Goal: Task Accomplishment & Management: Use online tool/utility

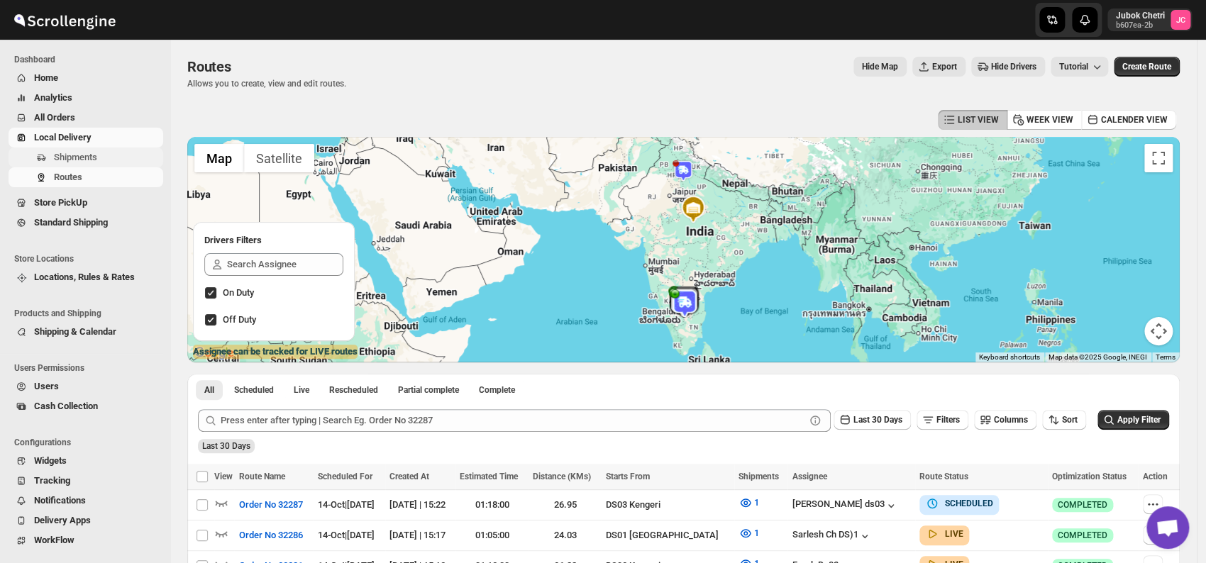
click at [121, 157] on span "Shipments" at bounding box center [107, 157] width 106 height 14
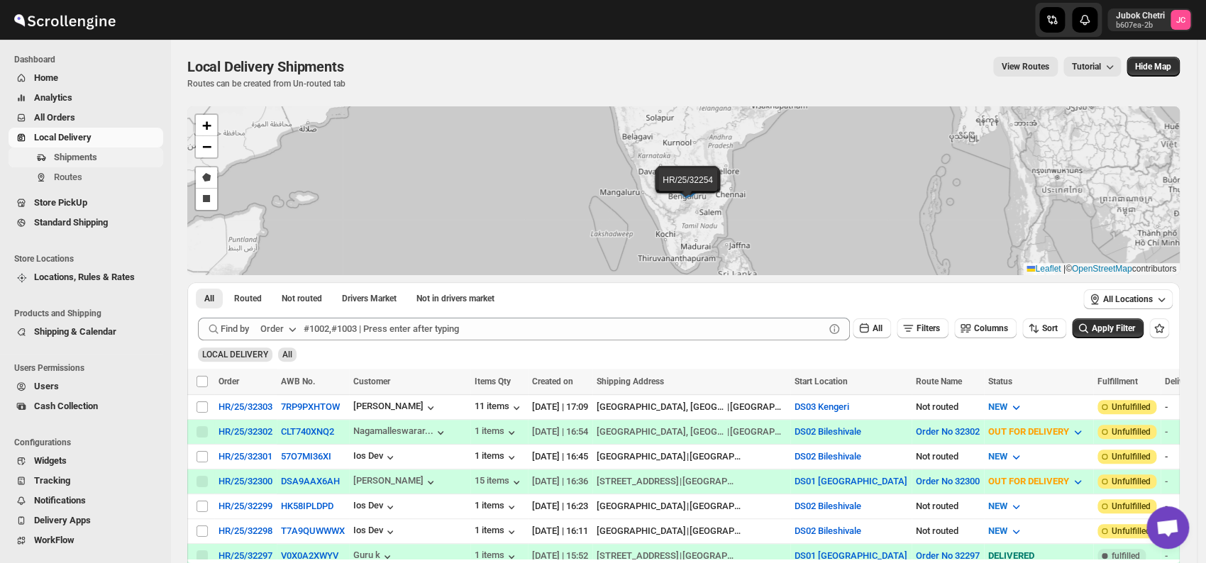
click at [112, 157] on span "Shipments" at bounding box center [107, 157] width 106 height 14
click at [204, 408] on input "Select shipment" at bounding box center [201, 406] width 11 height 11
checkbox input "true"
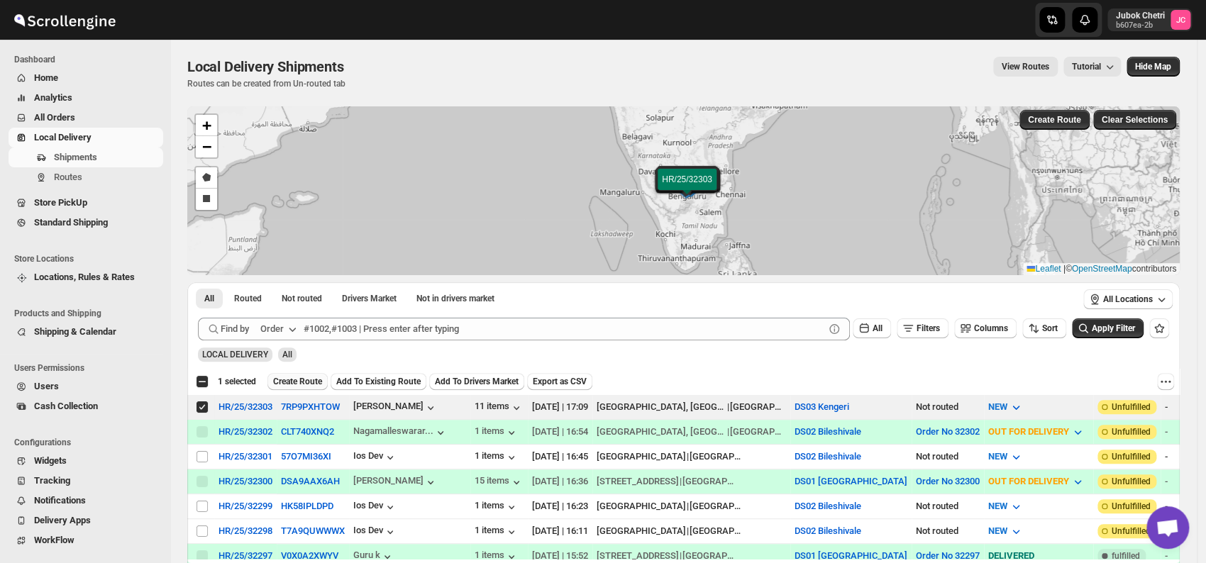
click at [296, 381] on span "Create Route" at bounding box center [297, 381] width 49 height 11
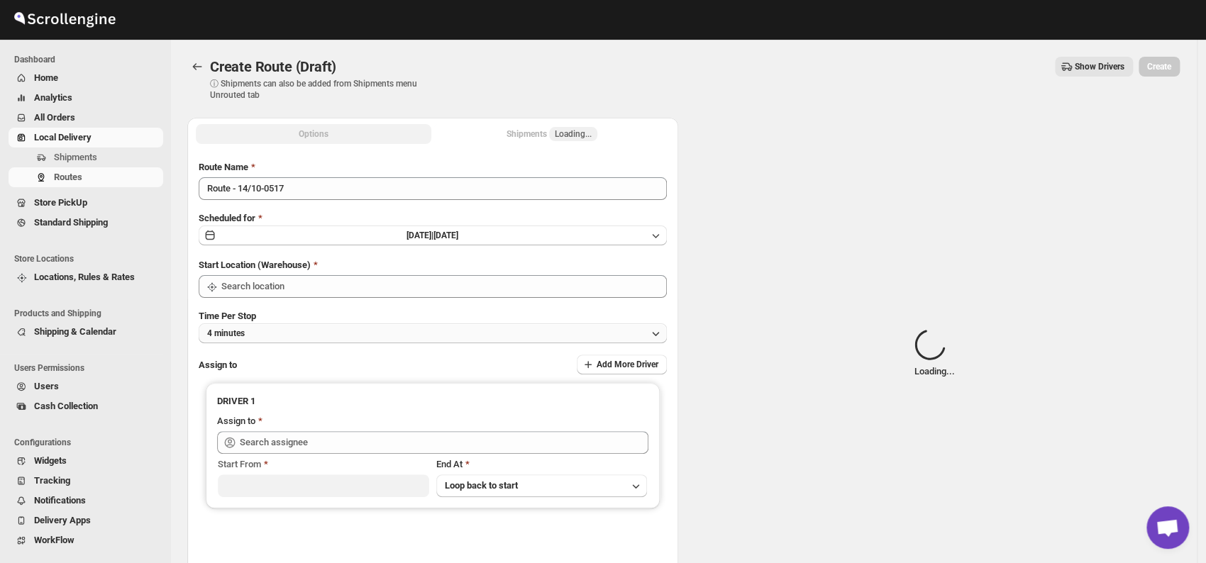
type input "DS03 Kengeri"
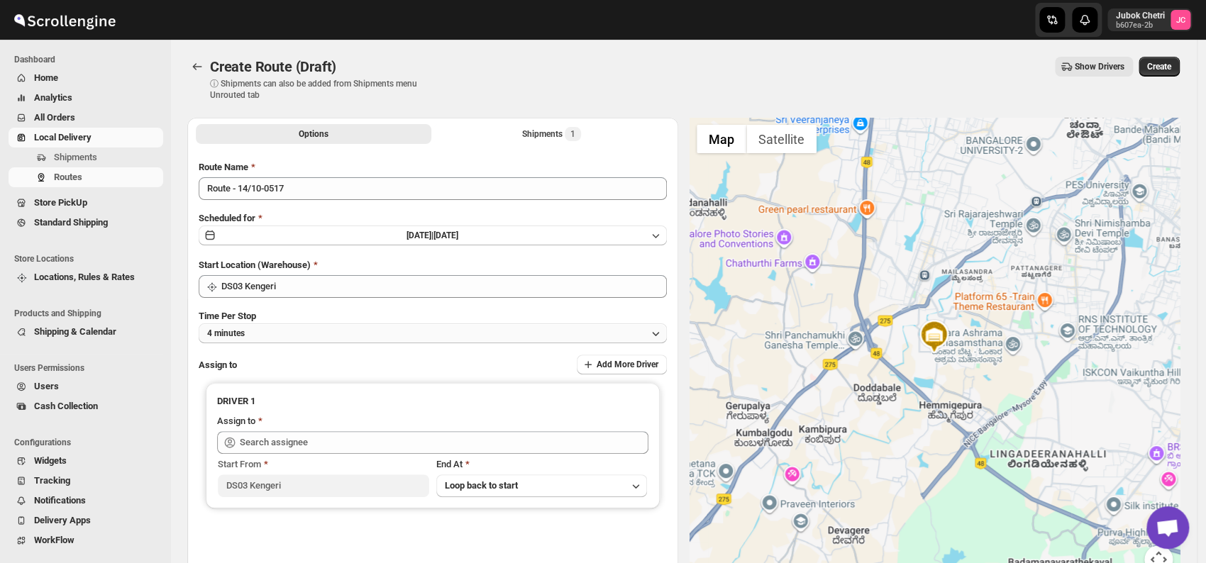
click at [283, 338] on button "4 minutes" at bounding box center [433, 333] width 468 height 20
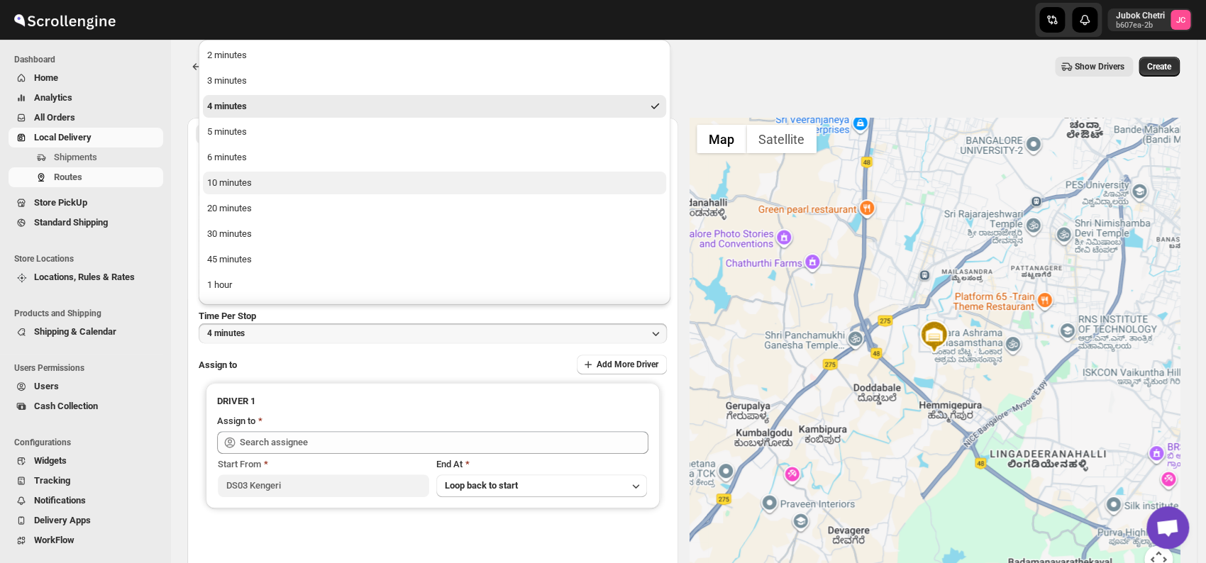
click at [234, 183] on div "10 minutes" at bounding box center [229, 183] width 45 height 14
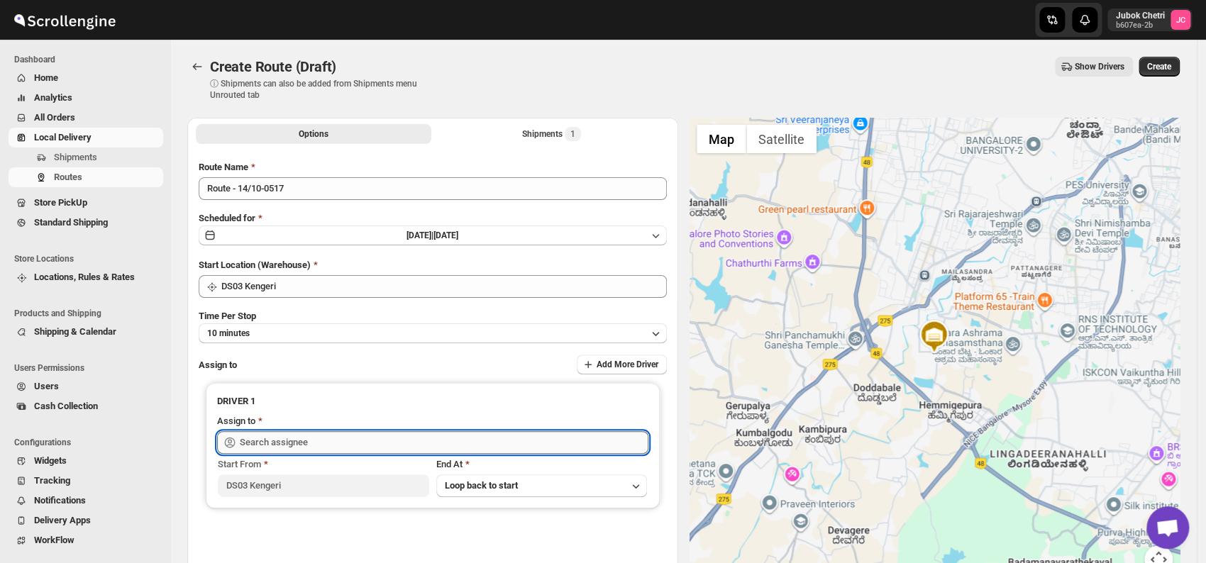
click at [271, 445] on input "text" at bounding box center [444, 442] width 408 height 23
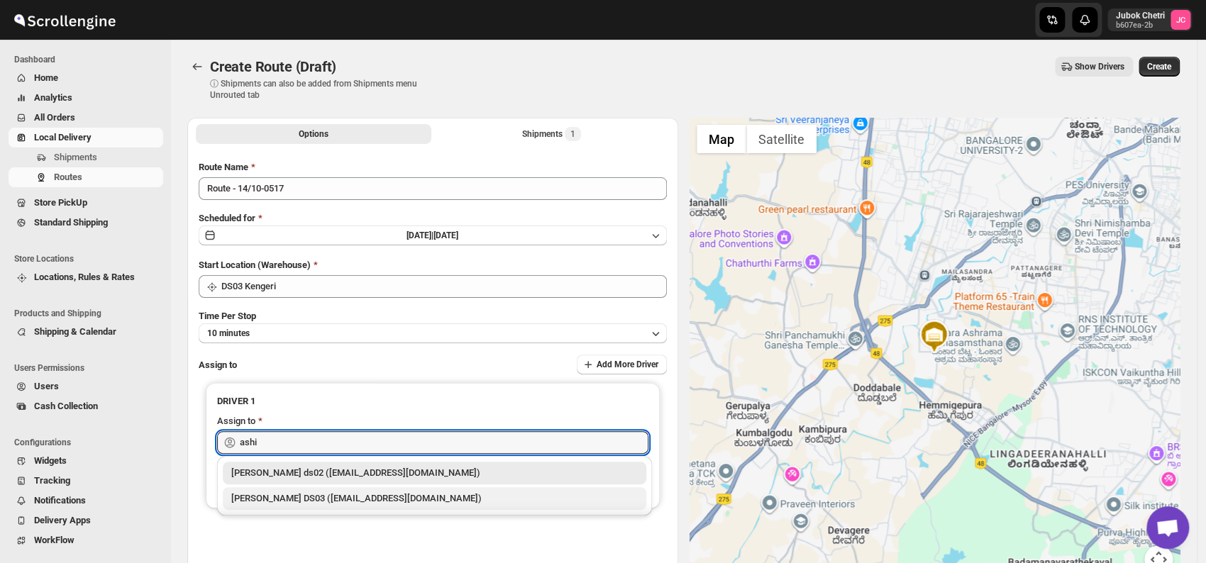
click at [323, 498] on div "[PERSON_NAME] DS03 ([EMAIL_ADDRESS][DOMAIN_NAME])" at bounding box center [434, 498] width 406 height 14
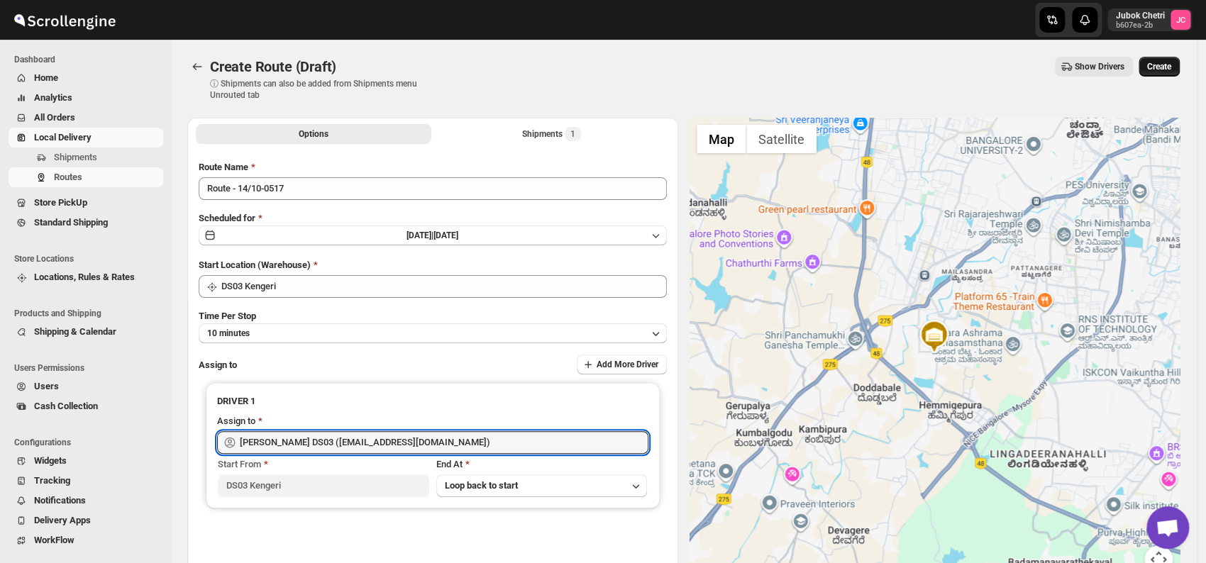
type input "[PERSON_NAME] DS03 ([EMAIL_ADDRESS][DOMAIN_NAME])"
click at [1163, 62] on span "Create" at bounding box center [1159, 66] width 24 height 11
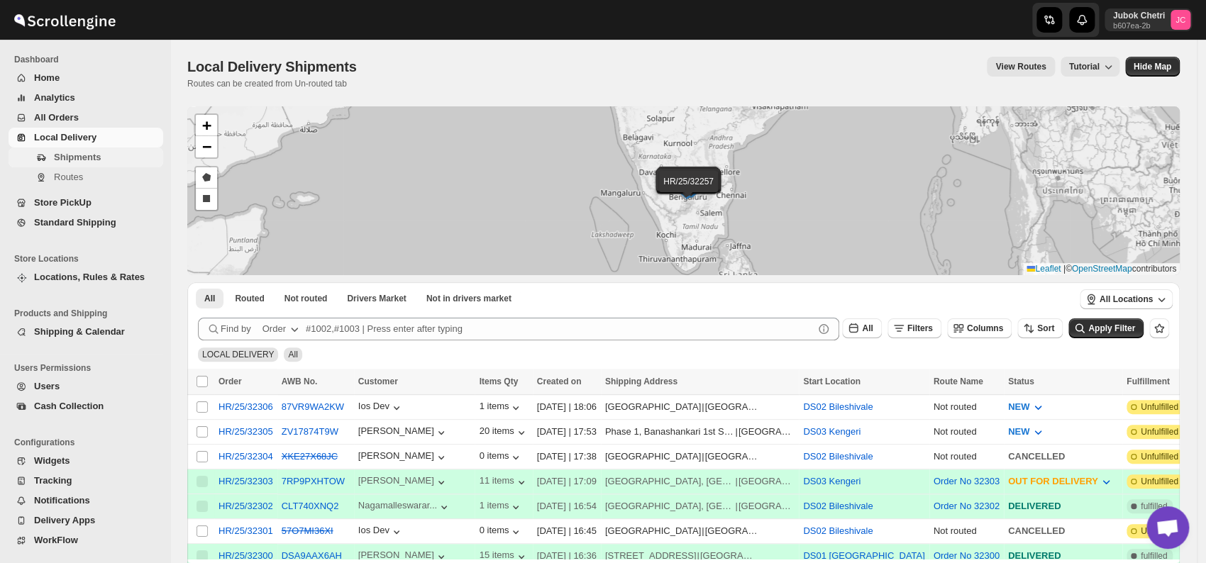
click at [92, 160] on span "Shipments" at bounding box center [77, 157] width 47 height 11
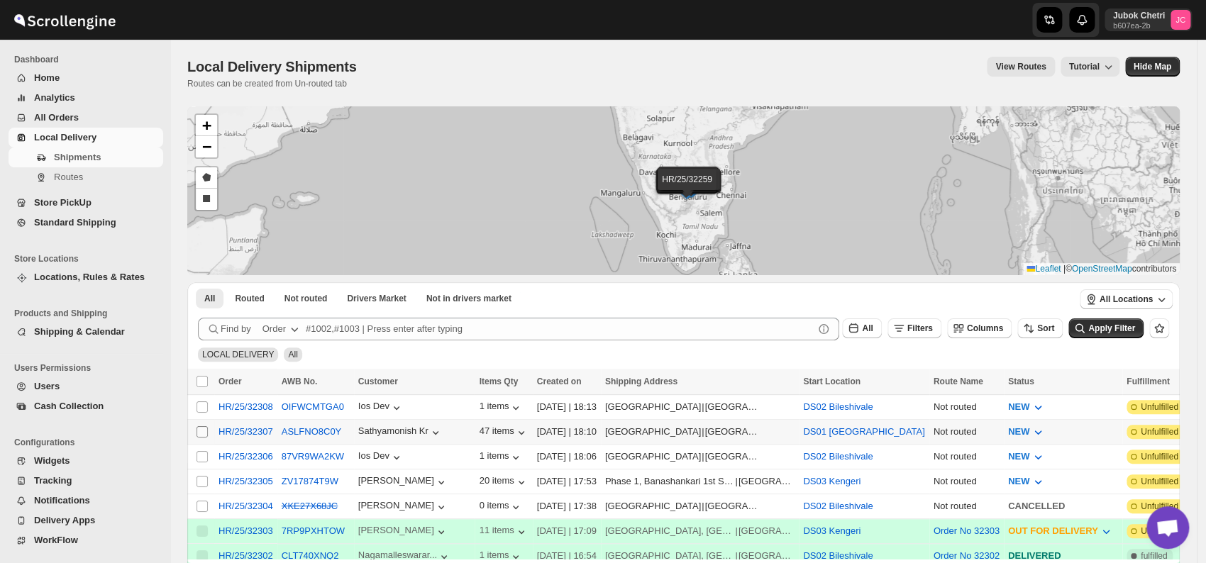
click at [201, 430] on input "Select shipment" at bounding box center [201, 431] width 11 height 11
checkbox input "true"
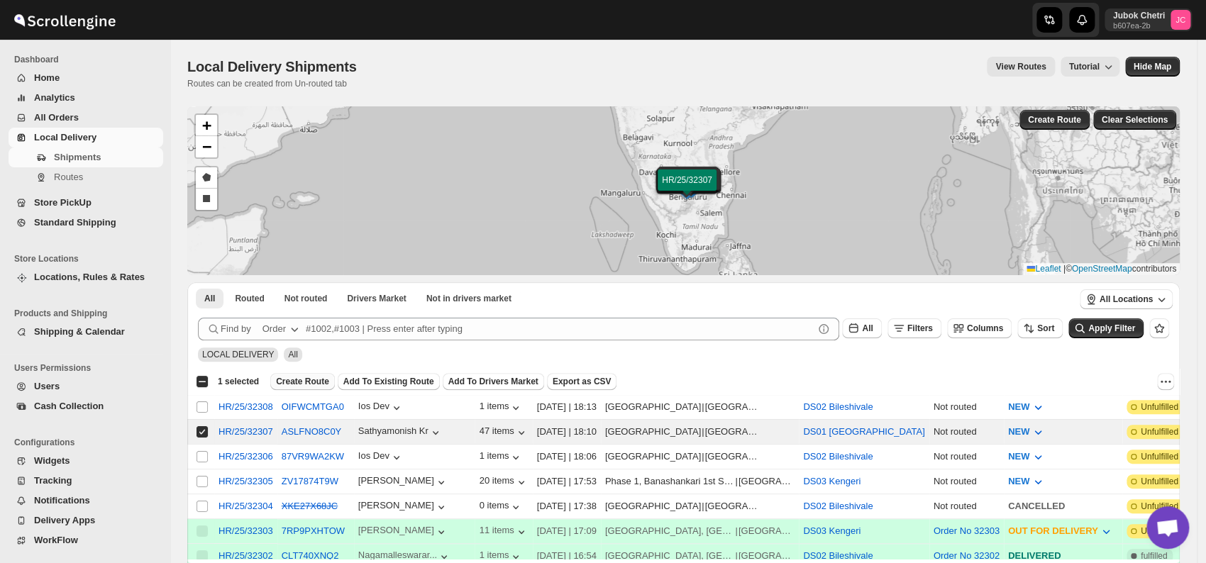
click at [289, 379] on span "Create Route" at bounding box center [302, 381] width 53 height 11
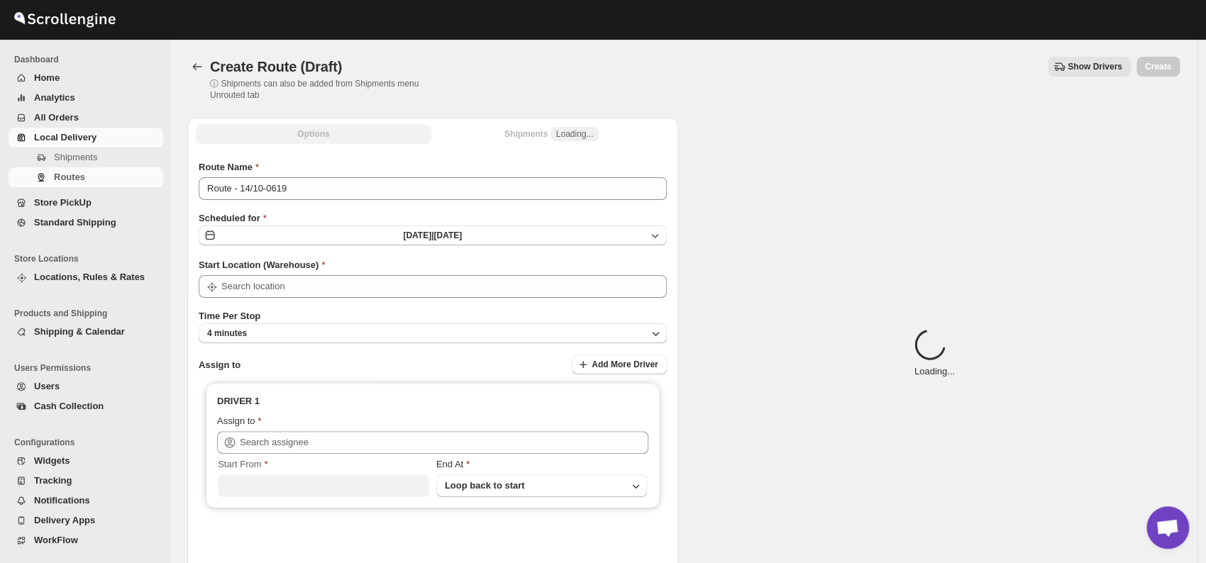
type input "DS01 [GEOGRAPHIC_DATA]"
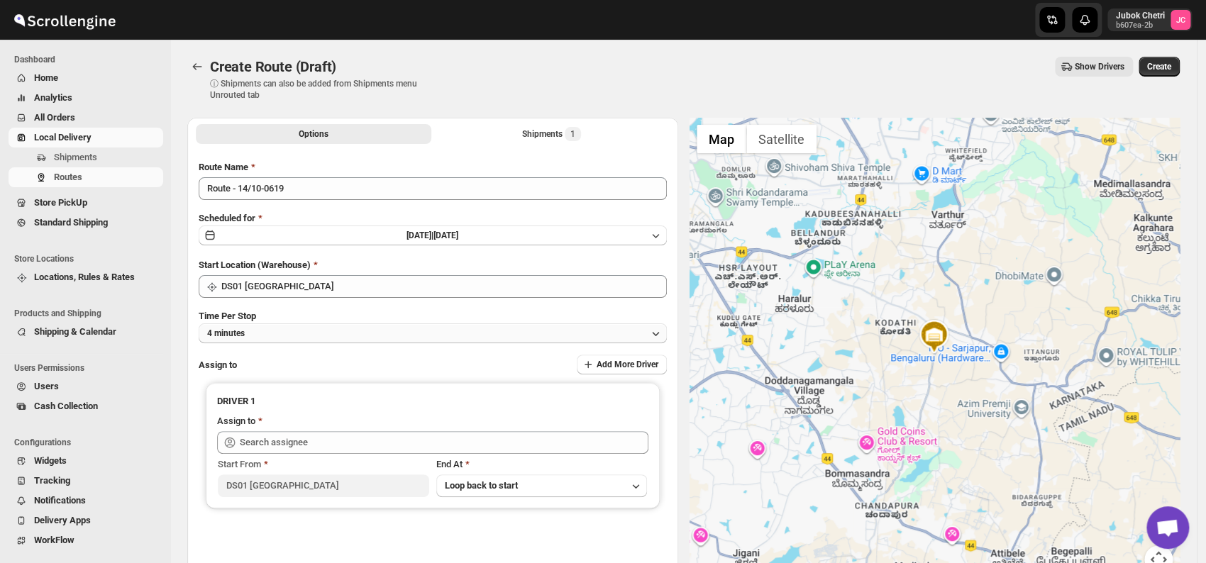
click at [331, 327] on button "4 minutes" at bounding box center [433, 333] width 468 height 20
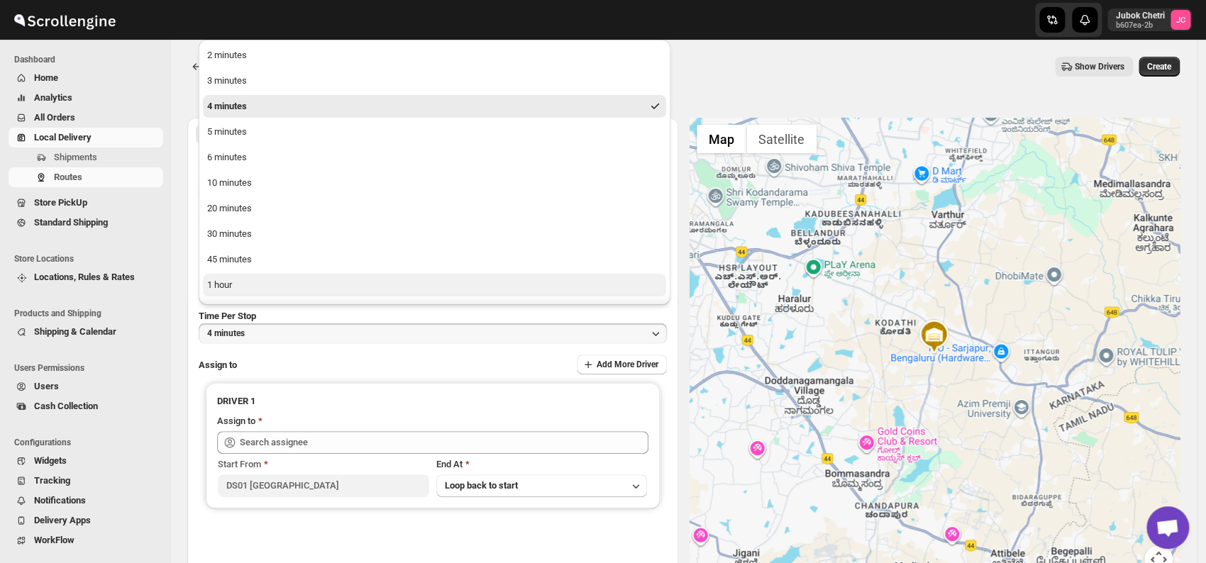
click at [238, 280] on button "1 hour" at bounding box center [434, 285] width 463 height 23
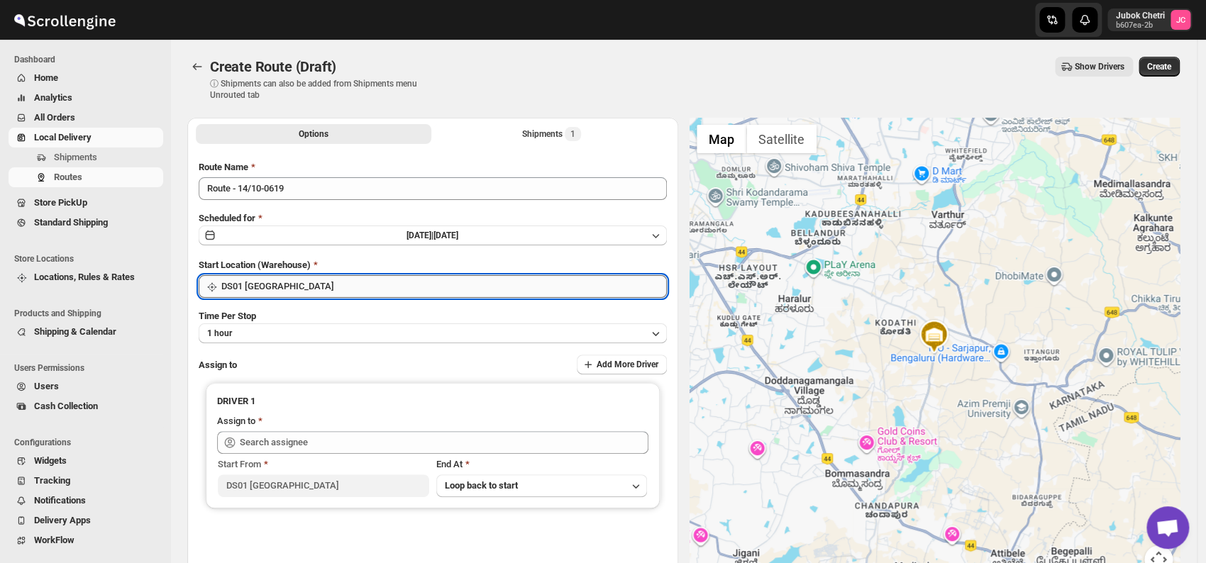
click at [346, 287] on input "DS01 [GEOGRAPHIC_DATA]" at bounding box center [443, 286] width 445 height 23
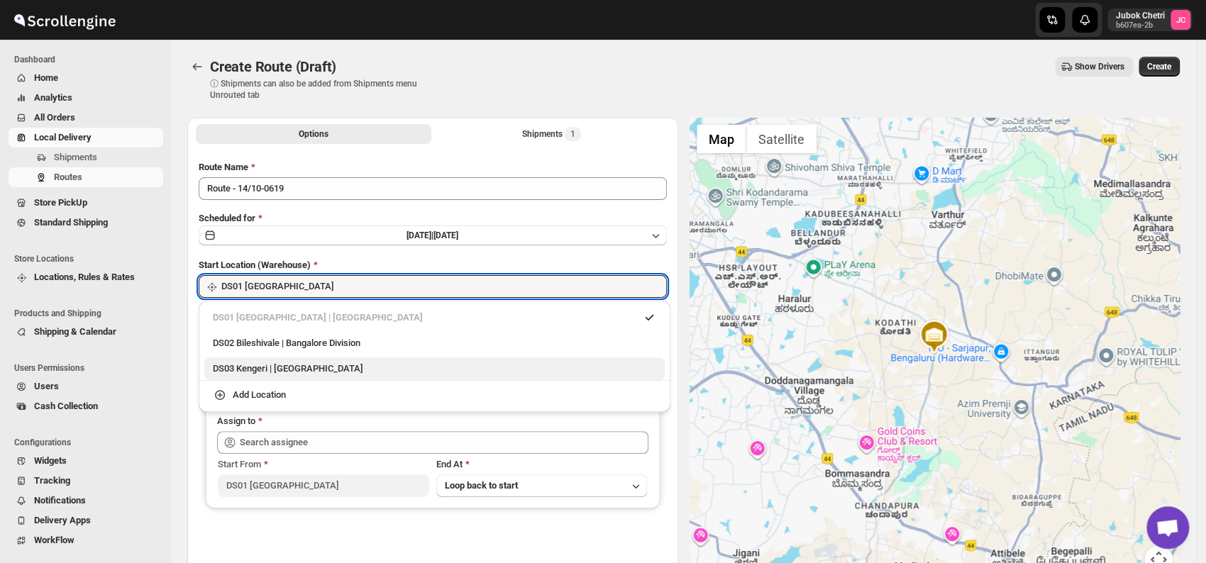
click at [306, 376] on div "DS03 Kengeri | [GEOGRAPHIC_DATA]" at bounding box center [434, 368] width 460 height 23
type input "DS03 Kengeri"
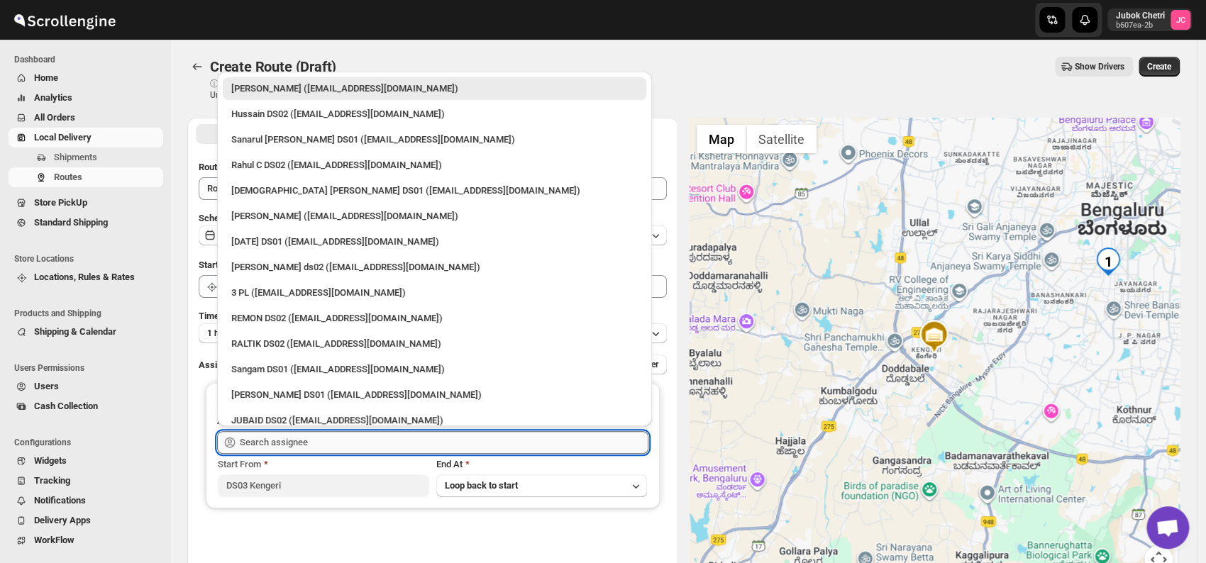
click at [315, 444] on input "text" at bounding box center [444, 442] width 408 height 23
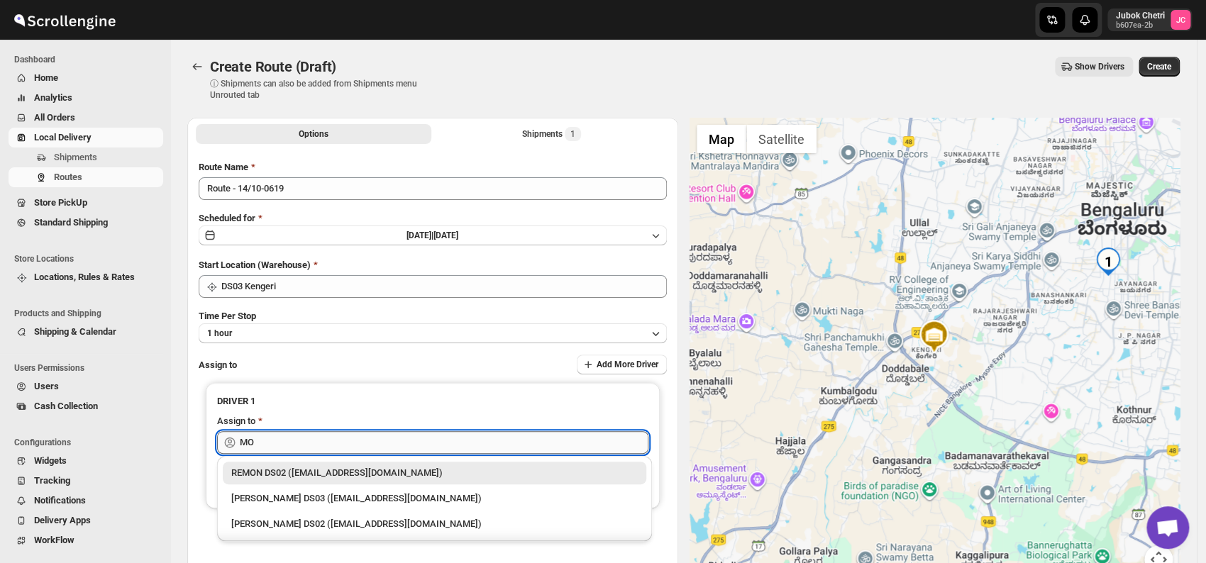
type input "M"
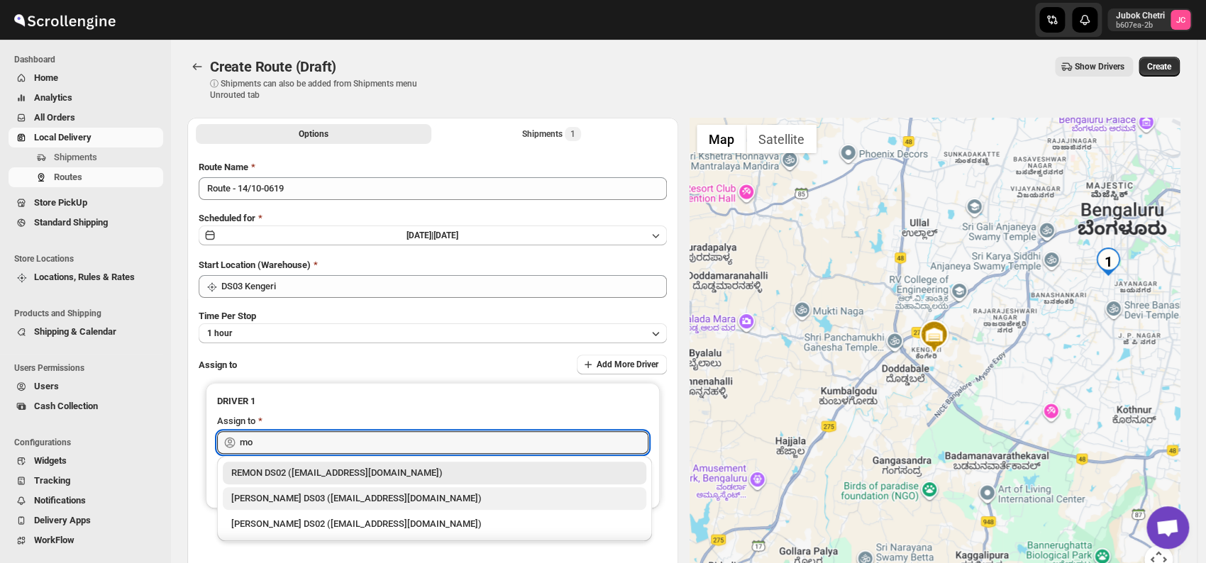
click at [321, 498] on div "[PERSON_NAME] DS03 ([EMAIL_ADDRESS][DOMAIN_NAME])" at bounding box center [434, 498] width 406 height 14
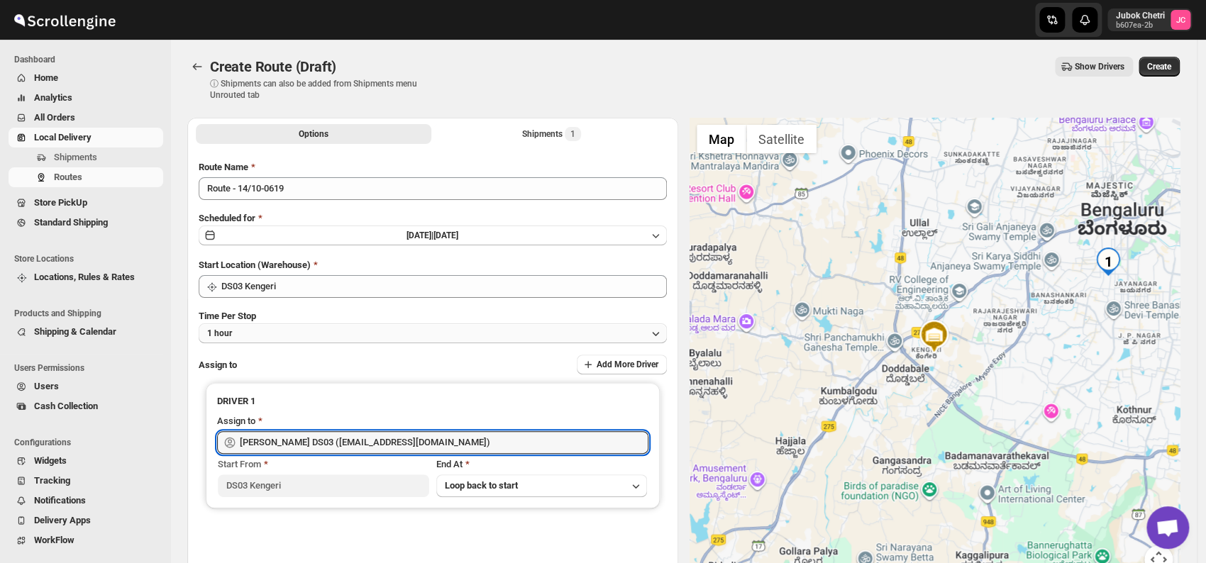
type input "[PERSON_NAME] DS03 ([EMAIL_ADDRESS][DOMAIN_NAME])"
click at [272, 335] on button "1 hour" at bounding box center [433, 333] width 468 height 20
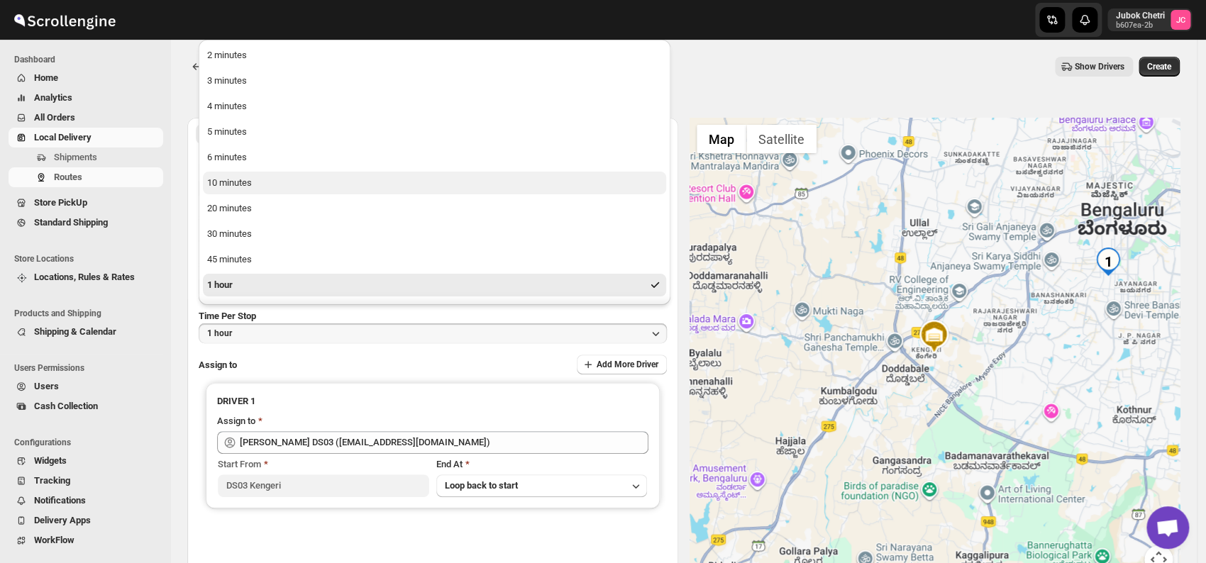
click at [241, 188] on div "10 minutes" at bounding box center [229, 183] width 45 height 14
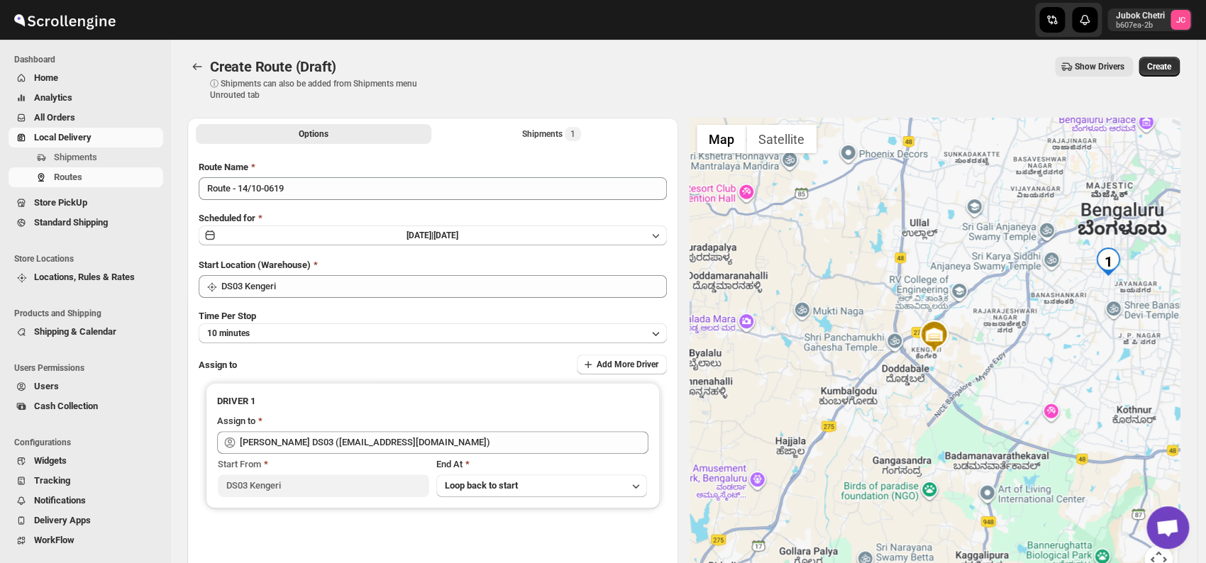
drag, startPoint x: 1165, startPoint y: 66, endPoint x: 1099, endPoint y: 72, distance: 66.2
click at [1157, 63] on span "Create" at bounding box center [1159, 66] width 24 height 11
